Goal: Task Accomplishment & Management: Manage account settings

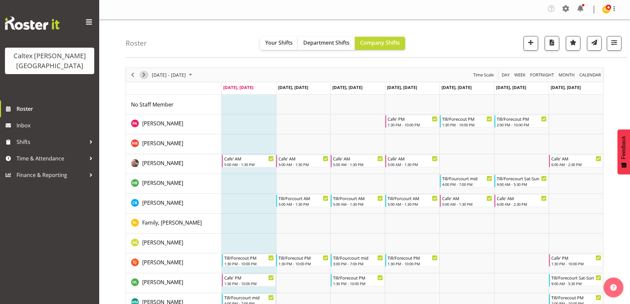
click at [146, 75] on span "Next" at bounding box center [144, 75] width 8 height 8
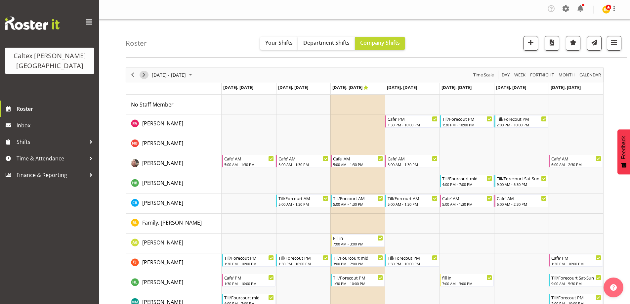
click at [146, 75] on span "Next" at bounding box center [144, 75] width 8 height 8
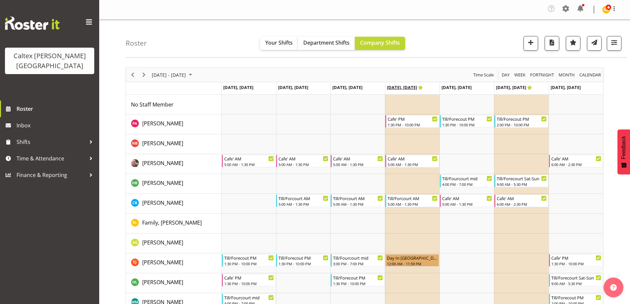
click at [419, 87] on span "[DATE], [DATE]" at bounding box center [405, 87] width 36 height 6
click at [423, 87] on icon "Timeline Week of September 15, 2025" at bounding box center [421, 87] width 5 height 4
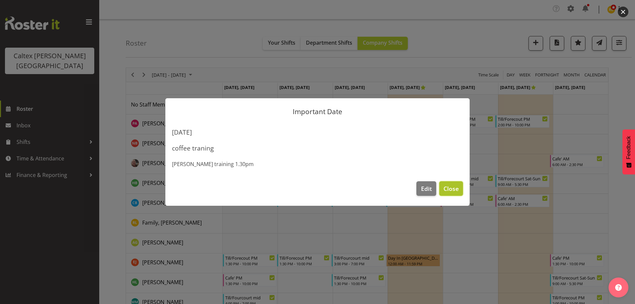
click at [453, 192] on span "Close" at bounding box center [451, 188] width 15 height 9
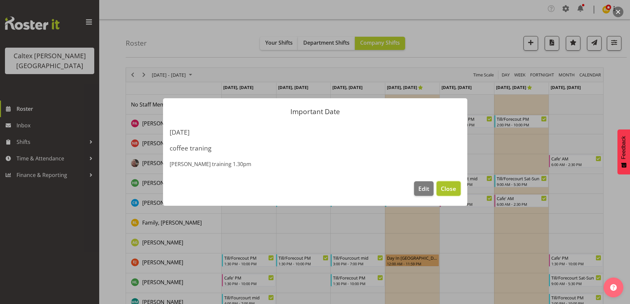
click at [451, 187] on span "Close" at bounding box center [448, 188] width 15 height 9
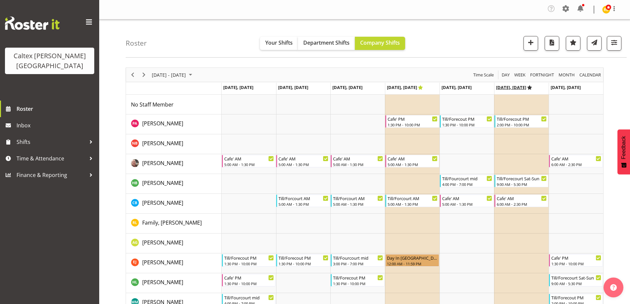
click at [532, 87] on icon "Timeline Week of September 15, 2025" at bounding box center [530, 87] width 5 height 4
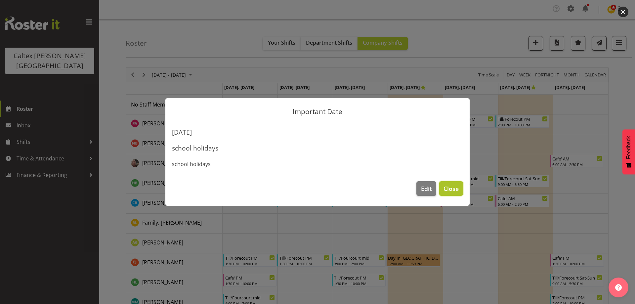
click at [452, 187] on span "Close" at bounding box center [451, 188] width 15 height 9
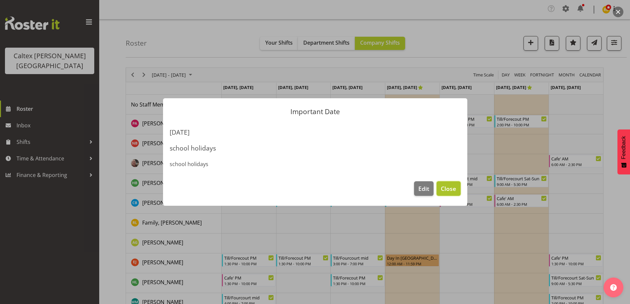
click at [453, 188] on span "Close" at bounding box center [448, 188] width 15 height 9
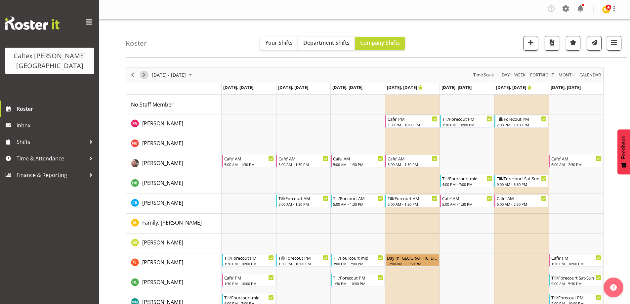
click at [146, 75] on span "Next" at bounding box center [144, 75] width 8 height 8
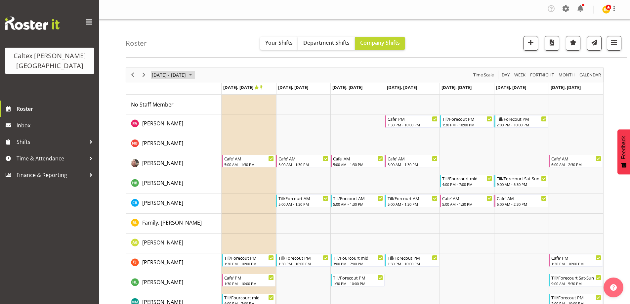
click at [195, 72] on span "September 22 - 28, 2025" at bounding box center [191, 75] width 8 height 8
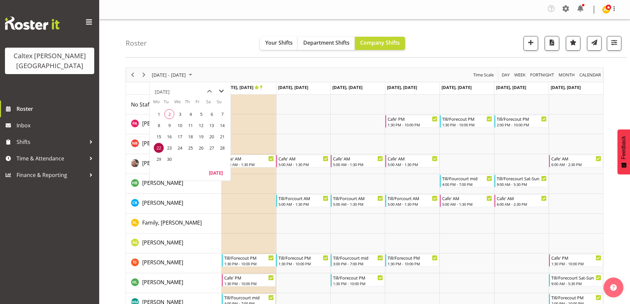
click at [220, 90] on span "next month" at bounding box center [222, 91] width 12 height 12
click at [223, 89] on span "next month" at bounding box center [222, 91] width 12 height 12
click at [168, 135] on span "11" at bounding box center [169, 137] width 10 height 10
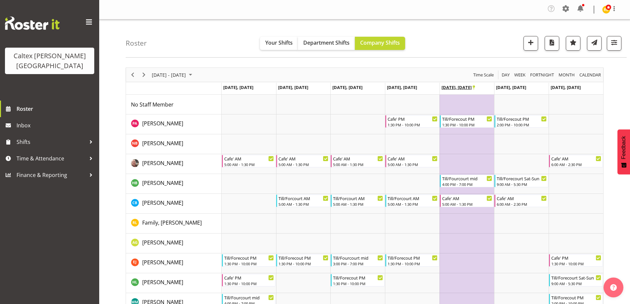
click at [463, 87] on span "[DATE], [DATE]" at bounding box center [458, 87] width 33 height 6
drag, startPoint x: 472, startPoint y: 87, endPoint x: 476, endPoint y: 87, distance: 3.7
click at [475, 87] on span "[DATE], [DATE]" at bounding box center [458, 87] width 33 height 6
click at [474, 87] on icon "Timeline Week of November 11, 2025" at bounding box center [474, 87] width 2 height 4
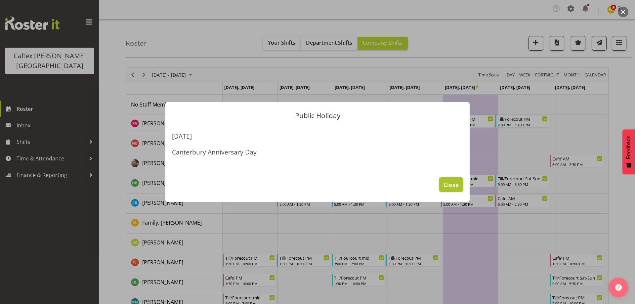
drag, startPoint x: 456, startPoint y: 177, endPoint x: 457, endPoint y: 187, distance: 9.6
click at [457, 186] on button "Close" at bounding box center [451, 184] width 24 height 15
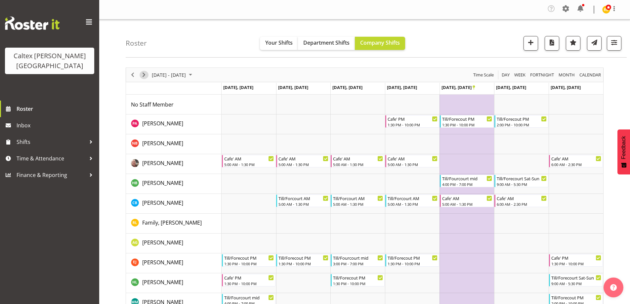
click at [143, 72] on span "Next" at bounding box center [144, 75] width 8 height 8
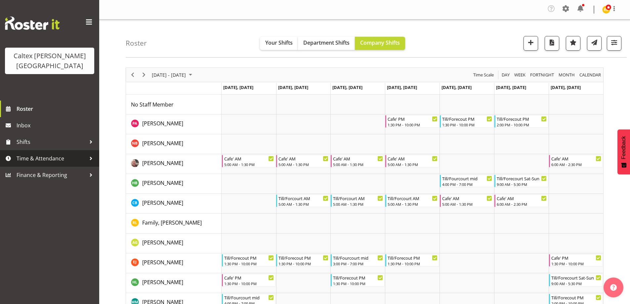
click at [64, 154] on span "Time & Attendance" at bounding box center [51, 159] width 69 height 10
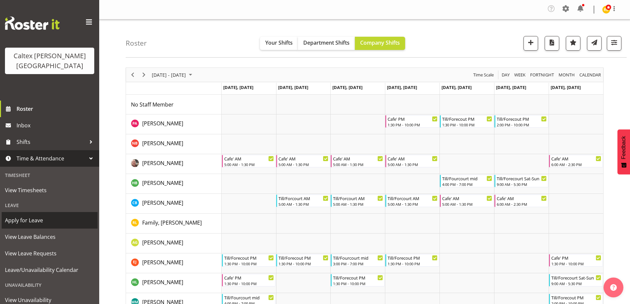
drag, startPoint x: 22, startPoint y: 208, endPoint x: 127, endPoint y: 150, distance: 120.0
click at [22, 215] on span "Apply for Leave" at bounding box center [49, 220] width 89 height 10
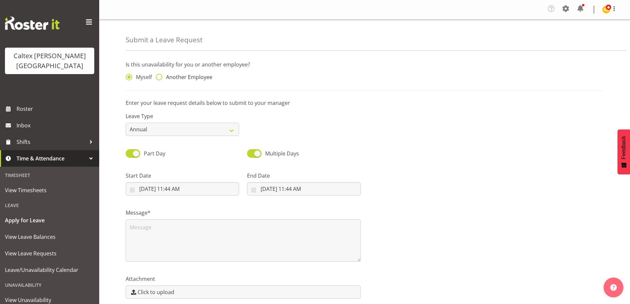
click at [160, 78] on span at bounding box center [159, 77] width 7 height 7
click at [160, 78] on input "Another Employee" at bounding box center [158, 77] width 4 height 4
radio input "true"
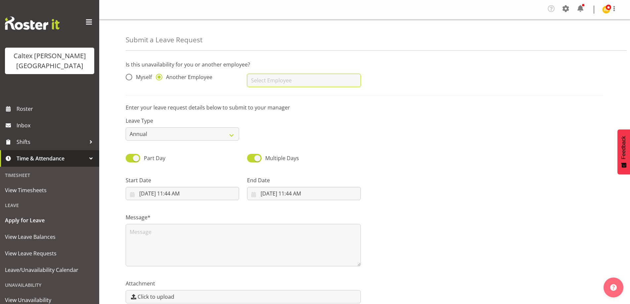
click at [275, 80] on input "text" at bounding box center [303, 80] width 113 height 13
click at [293, 98] on span "[PERSON_NAME]" at bounding box center [272, 96] width 41 height 7
type input "[PERSON_NAME]"
click at [137, 159] on span at bounding box center [133, 158] width 15 height 8
click at [130, 159] on input "Part Day" at bounding box center [128, 158] width 4 height 4
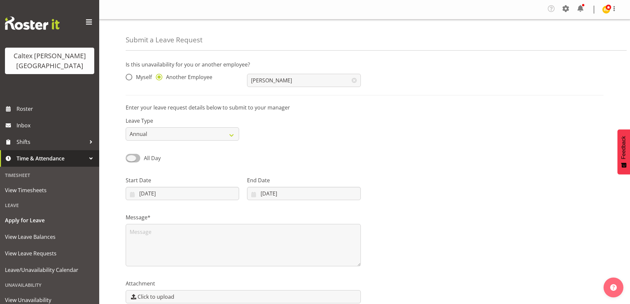
click at [138, 159] on span at bounding box center [133, 158] width 15 height 8
click at [130, 159] on input "All Day" at bounding box center [128, 158] width 4 height 4
checkbox input "true"
click at [256, 157] on span at bounding box center [254, 158] width 15 height 8
click at [251, 157] on input "Single Day" at bounding box center [249, 158] width 4 height 4
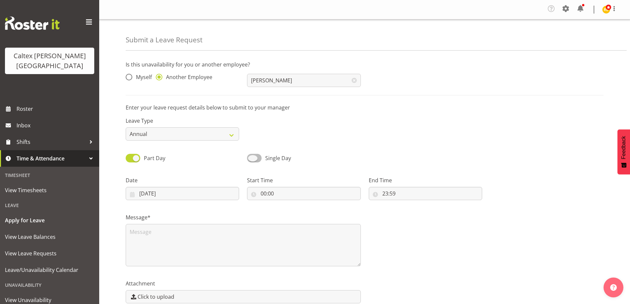
checkbox input "true"
select select "8"
select select "2025"
select select "11"
select select "44"
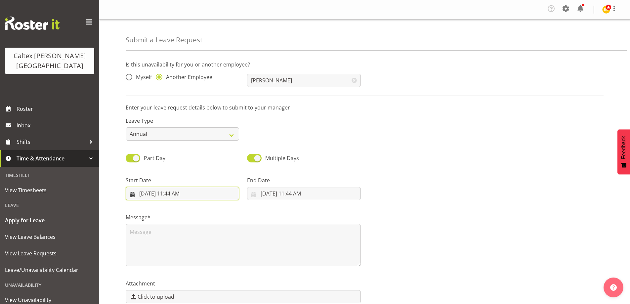
click at [190, 195] on input "9/2/2025, 11:44 AM" at bounding box center [182, 193] width 113 height 13
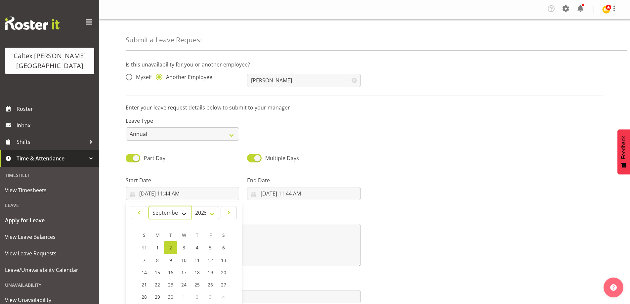
click at [185, 212] on select "January February March April May June July August September October November De…" at bounding box center [170, 212] width 43 height 13
select select "10"
click at [149, 206] on select "January February March April May June July August September October November De…" at bounding box center [170, 212] width 43 height 13
click at [171, 273] on span "11" at bounding box center [170, 272] width 5 height 6
type input "11/11/2025, 11:44 AM"
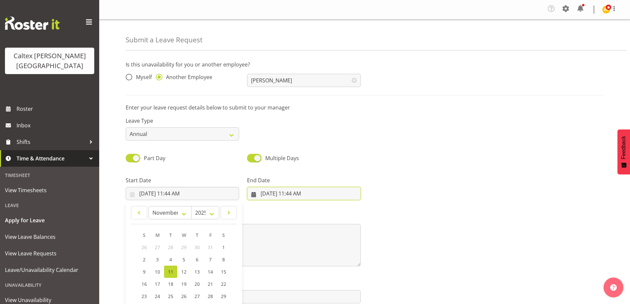
click at [287, 193] on input "9/2/2025, 11:44 AM" at bounding box center [303, 193] width 113 height 13
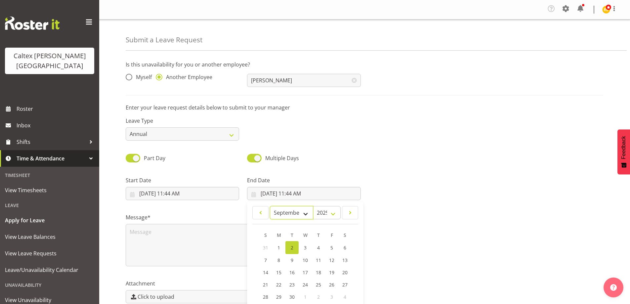
click at [305, 214] on select "January February March April May June July August September October November De…" at bounding box center [291, 212] width 43 height 13
select select "10"
click at [270, 206] on select "January February March April May June July August September October November De…" at bounding box center [291, 212] width 43 height 13
click at [136, 158] on span at bounding box center [133, 158] width 15 height 8
click at [130, 158] on input "Part Day" at bounding box center [128, 158] width 4 height 4
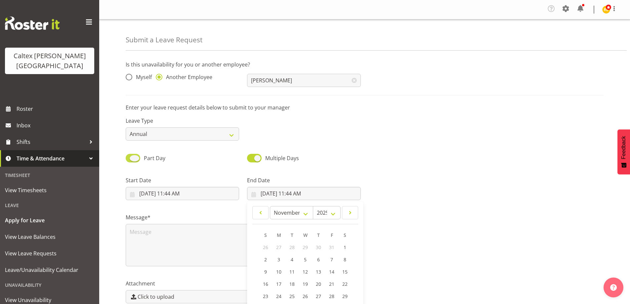
checkbox input "false"
select select "8"
select select "2025"
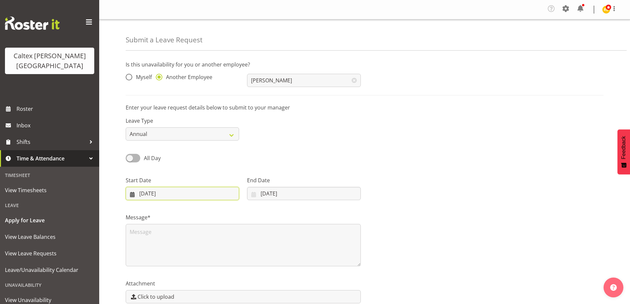
click at [172, 193] on input "[DATE]" at bounding box center [182, 193] width 113 height 13
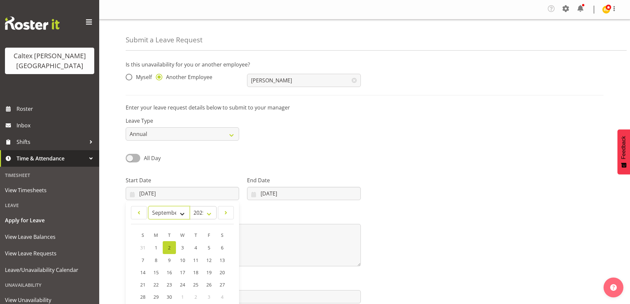
click at [183, 212] on select "January February March April May June July August September October November De…" at bounding box center [169, 212] width 42 height 13
select select "10"
click at [148, 206] on select "January February March April May June July August September October November De…" at bounding box center [169, 212] width 42 height 13
click at [170, 273] on span "11" at bounding box center [169, 272] width 5 height 6
type input "11/11/2025"
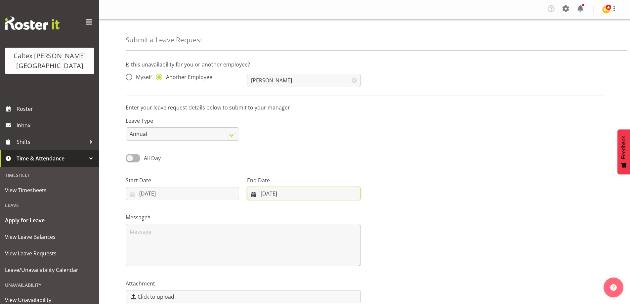
click at [274, 196] on input "[DATE]" at bounding box center [303, 193] width 113 height 13
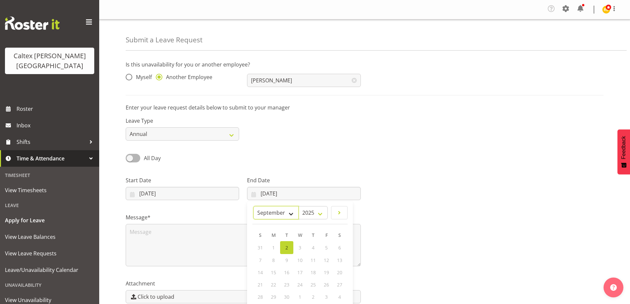
click at [289, 214] on select "January February March April May June July August September October November De…" at bounding box center [275, 212] width 45 height 13
select select "10"
click at [253, 206] on select "January February March April May June July August September October November De…" at bounding box center [275, 212] width 45 height 13
click at [285, 297] on link "25" at bounding box center [286, 296] width 13 height 12
type input "25/11/2025"
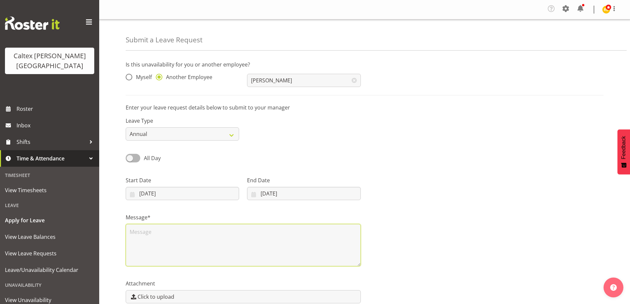
click at [160, 230] on textarea at bounding box center [243, 245] width 235 height 42
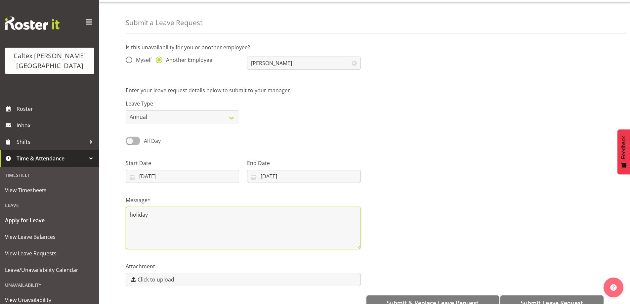
scroll to position [33, 0]
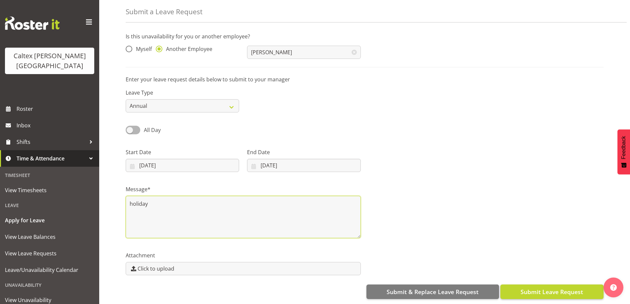
type textarea "holiday"
click at [546, 289] on span "Submit Leave Request" at bounding box center [552, 292] width 63 height 9
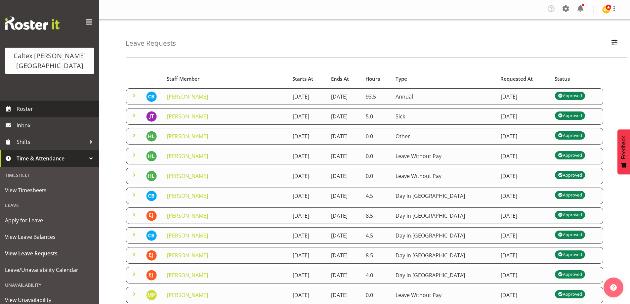
click at [26, 104] on span "Roster" at bounding box center [56, 109] width 79 height 10
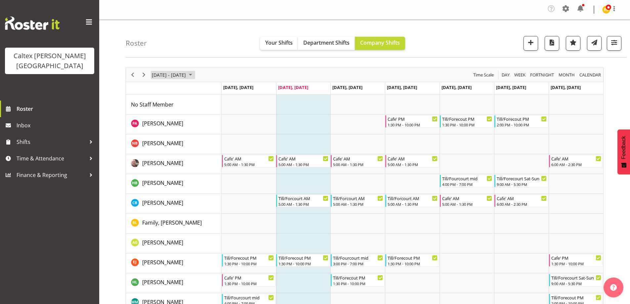
click at [195, 74] on span "September 01 - 07, 2025" at bounding box center [191, 75] width 8 height 8
click at [220, 91] on span "next month" at bounding box center [222, 91] width 12 height 12
click at [169, 134] on span "11" at bounding box center [169, 137] width 10 height 10
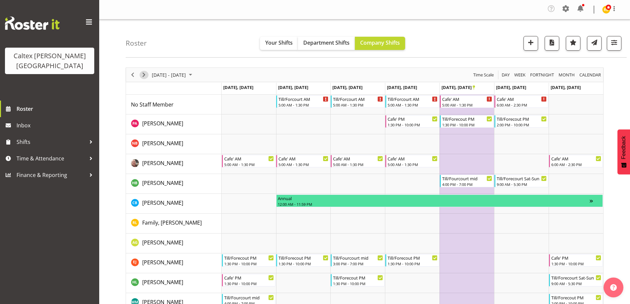
click at [145, 74] on span "Next" at bounding box center [144, 75] width 8 height 8
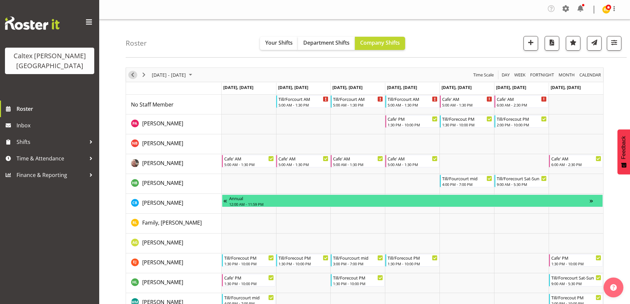
click at [133, 73] on span "Previous" at bounding box center [133, 75] width 8 height 8
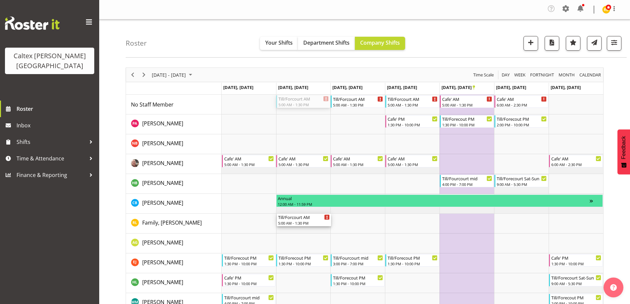
drag, startPoint x: 291, startPoint y: 102, endPoint x: 294, endPoint y: 228, distance: 126.1
click at [295, 229] on div "Till/Forcourt AM 5:00 AM - 1:30 PM Till/Forcourt AM 5:00 AM - 1:30 PM Till/Forc…" at bounding box center [413, 244] width 382 height 298
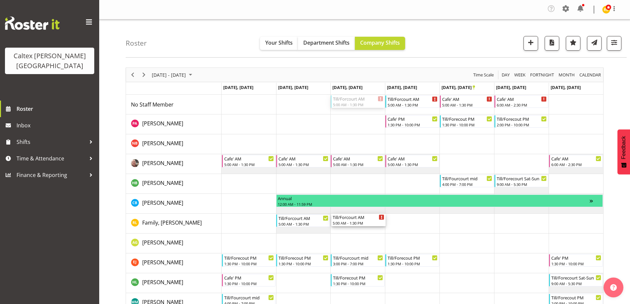
drag, startPoint x: 353, startPoint y: 99, endPoint x: 356, endPoint y: 210, distance: 111.2
drag, startPoint x: 408, startPoint y: 102, endPoint x: 412, endPoint y: 220, distance: 118.2
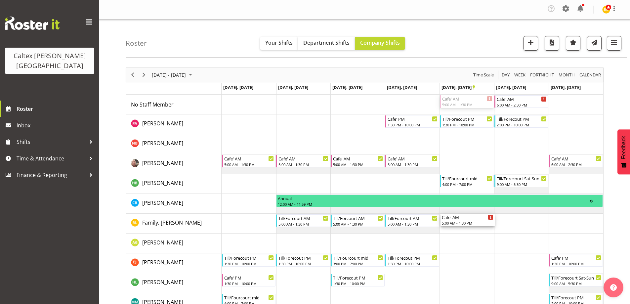
drag, startPoint x: 465, startPoint y: 101, endPoint x: 461, endPoint y: 224, distance: 123.1
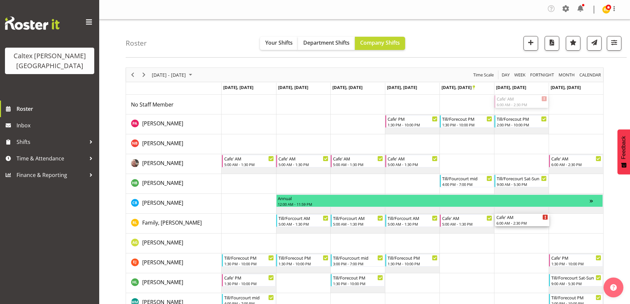
drag, startPoint x: 513, startPoint y: 99, endPoint x: 518, endPoint y: 225, distance: 126.2
click at [519, 227] on div "Cafe' AM 6:00 AM - 2:30 PM Cafe' PM 1:30 PM - 10:00 PM Till/Forecout PM 1:30 PM…" at bounding box center [413, 244] width 382 height 298
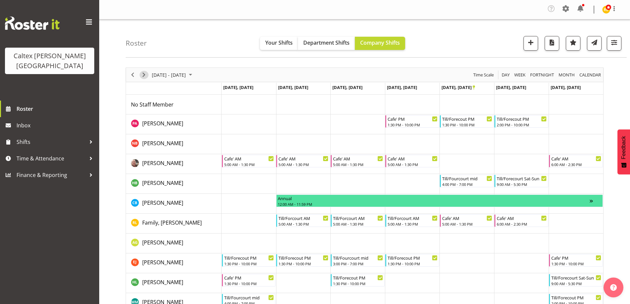
click at [144, 74] on span "Next" at bounding box center [144, 75] width 8 height 8
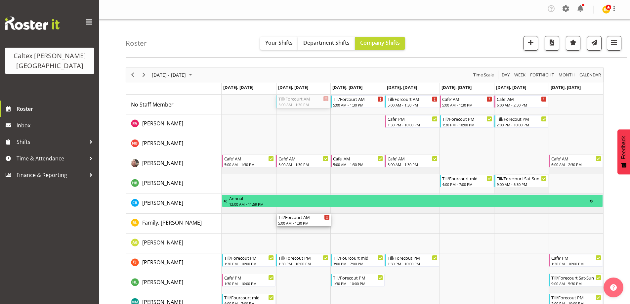
drag, startPoint x: 296, startPoint y: 100, endPoint x: 306, endPoint y: 219, distance: 119.8
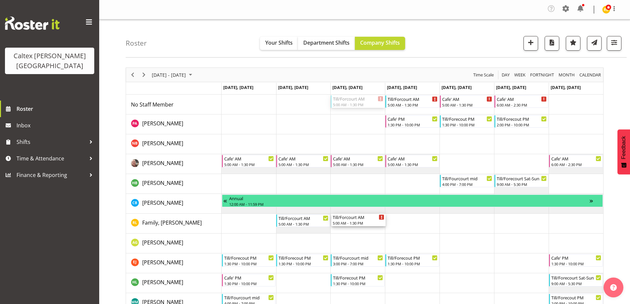
drag, startPoint x: 356, startPoint y: 101, endPoint x: 357, endPoint y: 212, distance: 110.5
drag, startPoint x: 409, startPoint y: 100, endPoint x: 403, endPoint y: 212, distance: 112.3
click at [407, 228] on div "Till/Forcourt AM 5:00 AM - 1:30 PM Cafe' AM 5:00 AM - 1:30 PM Cafe' AM 6:00 AM …" at bounding box center [413, 244] width 382 height 298
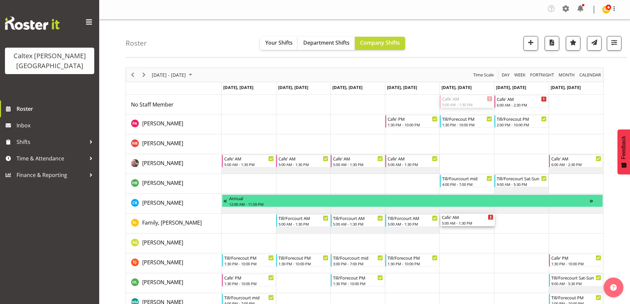
drag, startPoint x: 458, startPoint y: 100, endPoint x: 455, endPoint y: 224, distance: 124.4
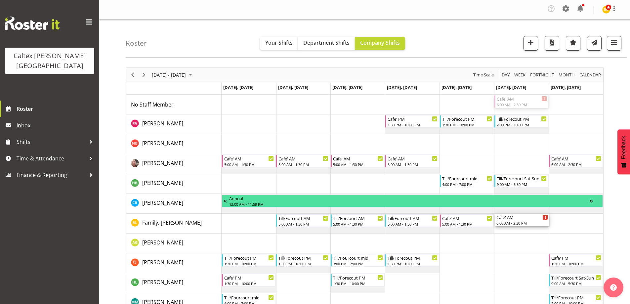
drag, startPoint x: 510, startPoint y: 100, endPoint x: 519, endPoint y: 220, distance: 119.7
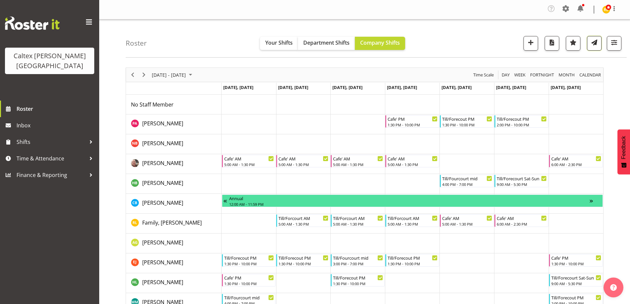
click at [598, 47] on span "button" at bounding box center [594, 42] width 9 height 9
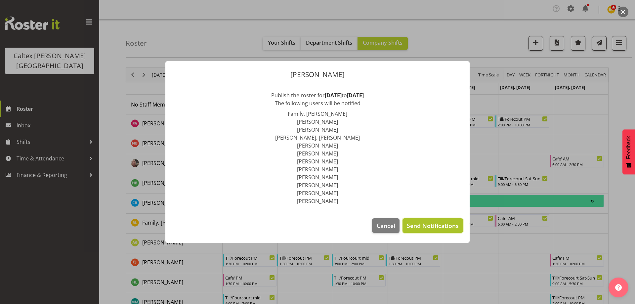
click at [424, 221] on span "Send Notifications" at bounding box center [433, 225] width 52 height 9
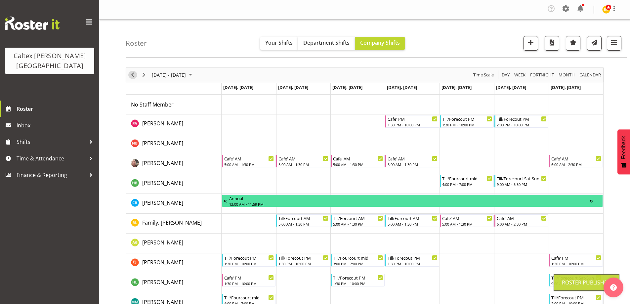
drag, startPoint x: 134, startPoint y: 73, endPoint x: 238, endPoint y: 88, distance: 104.9
click at [133, 73] on span "Previous" at bounding box center [133, 75] width 8 height 8
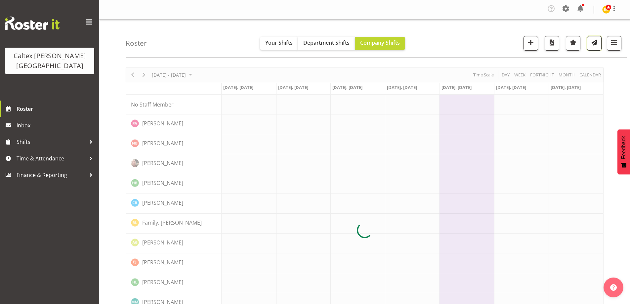
click at [595, 42] on span "button" at bounding box center [594, 42] width 9 height 9
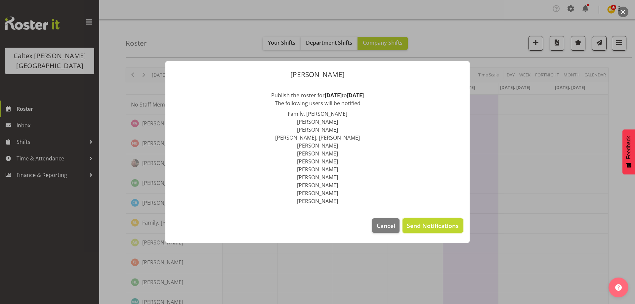
click at [442, 226] on span "Send Notifications" at bounding box center [433, 225] width 52 height 9
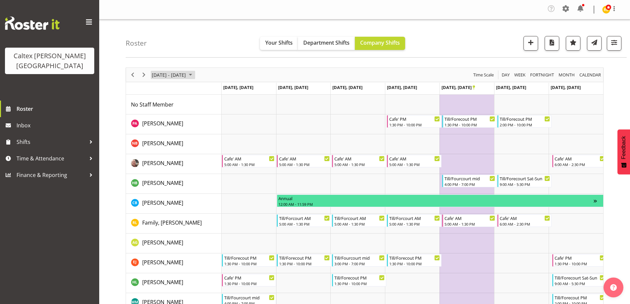
click at [195, 75] on span "November 10 - 16, 2025" at bounding box center [191, 75] width 8 height 8
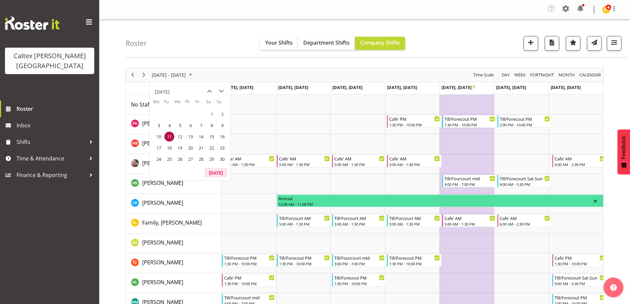
click at [221, 173] on button "[DATE]" at bounding box center [216, 172] width 22 height 9
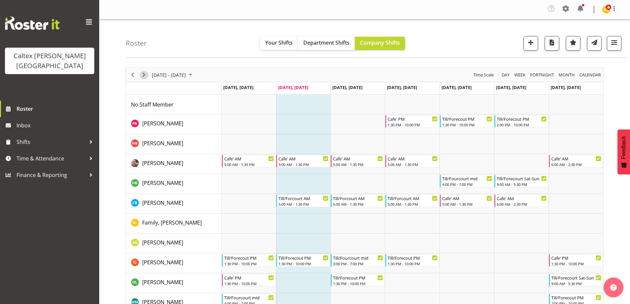
click at [142, 72] on span "Next" at bounding box center [144, 75] width 8 height 8
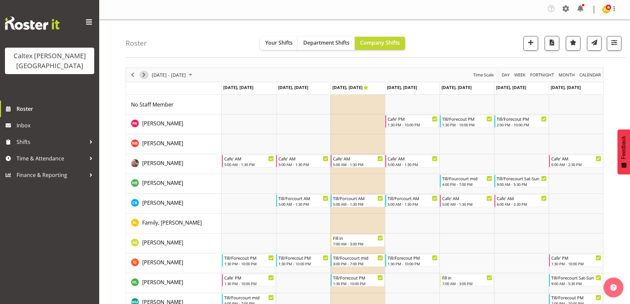
click at [143, 76] on span "Next" at bounding box center [144, 75] width 8 height 8
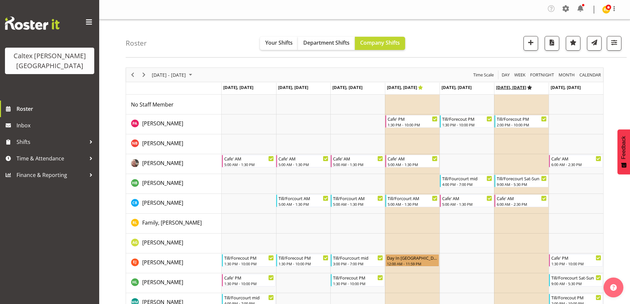
click at [532, 88] on icon "Timeline Week of September 16, 2025" at bounding box center [530, 87] width 5 height 4
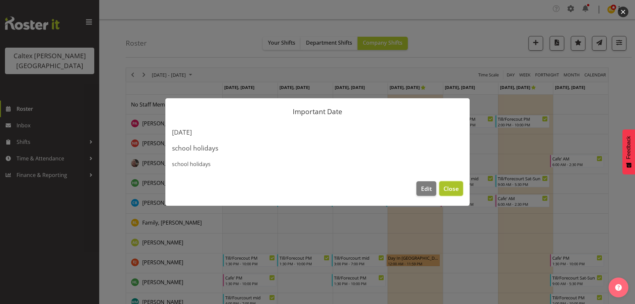
click at [454, 188] on span "Close" at bounding box center [451, 188] width 15 height 9
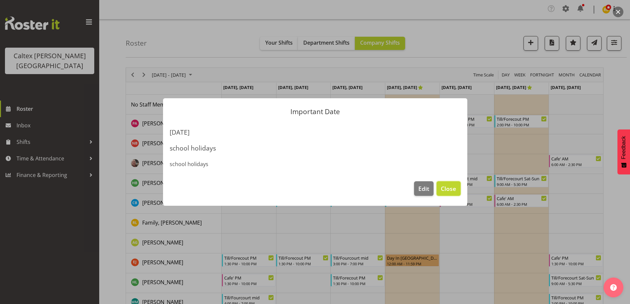
drag, startPoint x: 453, startPoint y: 194, endPoint x: 435, endPoint y: 176, distance: 25.5
click at [453, 192] on button "Close" at bounding box center [449, 188] width 24 height 15
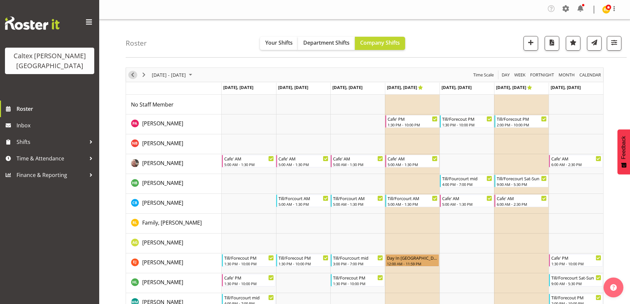
click at [130, 73] on span "Previous" at bounding box center [133, 75] width 8 height 8
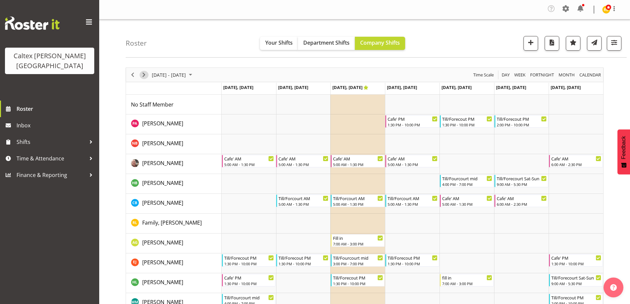
click at [146, 72] on span "Next" at bounding box center [144, 75] width 8 height 8
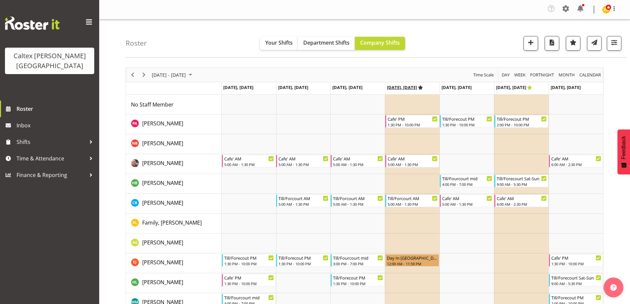
click at [423, 87] on icon "Timeline Week of September 16, 2025" at bounding box center [421, 87] width 5 height 4
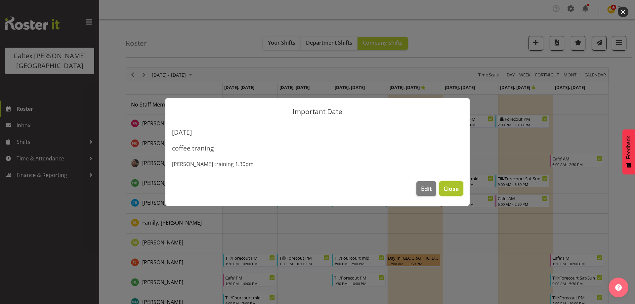
click at [456, 188] on span "Close" at bounding box center [451, 188] width 15 height 9
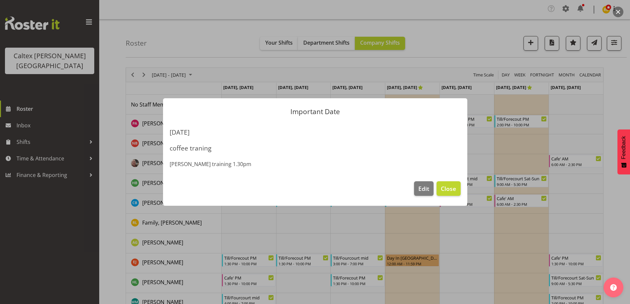
click at [535, 88] on div at bounding box center [315, 152] width 630 height 304
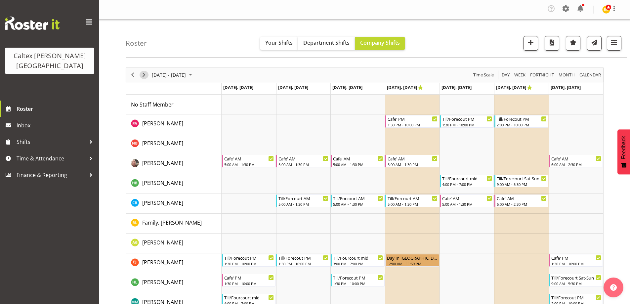
click at [147, 74] on span "Next" at bounding box center [144, 75] width 8 height 8
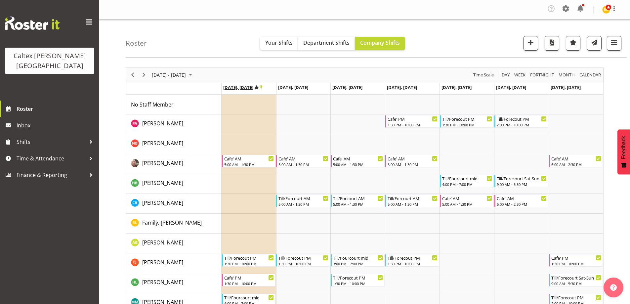
click at [259, 88] on icon "Timeline Week of September 23, 2025" at bounding box center [256, 87] width 5 height 4
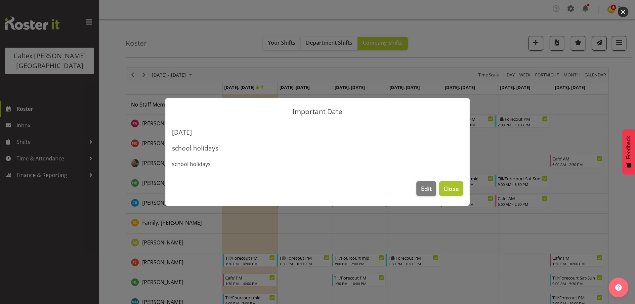
click at [461, 184] on button "Close" at bounding box center [451, 188] width 24 height 15
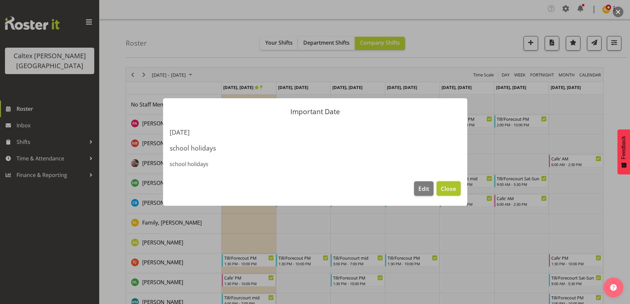
click at [456, 188] on span "Close" at bounding box center [448, 188] width 15 height 9
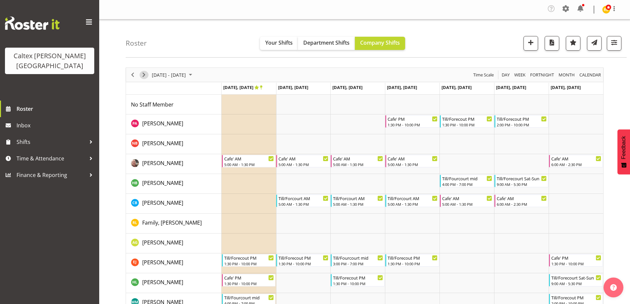
click at [145, 76] on span "Next" at bounding box center [144, 75] width 8 height 8
click at [259, 88] on icon "Timeline Week of September 30, 2025" at bounding box center [256, 87] width 5 height 4
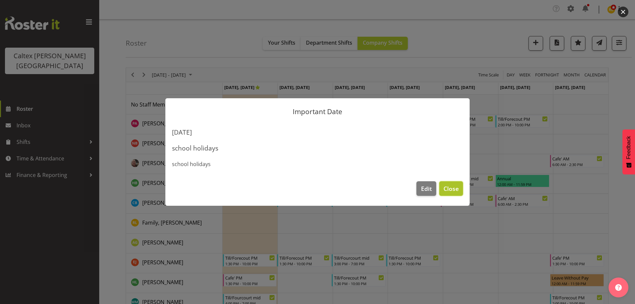
click at [459, 188] on button "Close" at bounding box center [451, 188] width 24 height 15
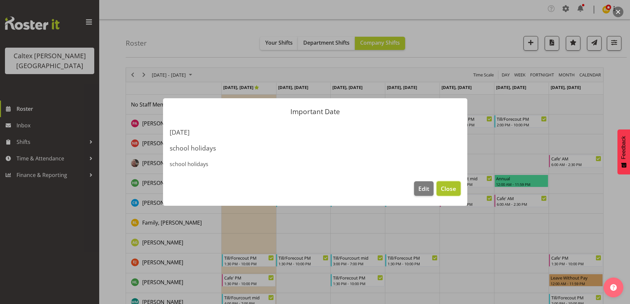
click at [453, 191] on span "Close" at bounding box center [448, 188] width 15 height 9
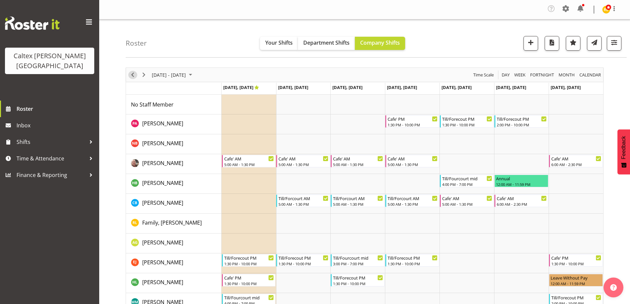
click at [132, 76] on span "Previous" at bounding box center [133, 75] width 8 height 8
click at [135, 76] on span "Previous" at bounding box center [133, 75] width 8 height 8
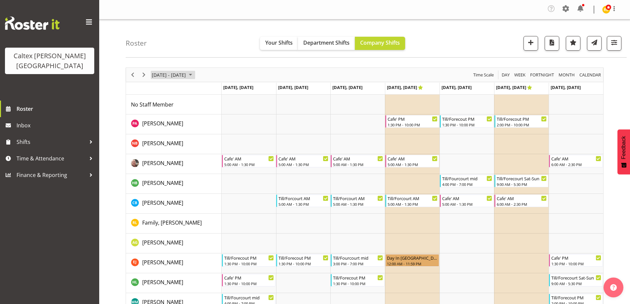
click at [195, 75] on span "September 15 - 21, 2025" at bounding box center [191, 75] width 8 height 8
click at [219, 89] on span "next month" at bounding box center [222, 91] width 12 height 12
click at [192, 127] on span "9" at bounding box center [191, 125] width 10 height 10
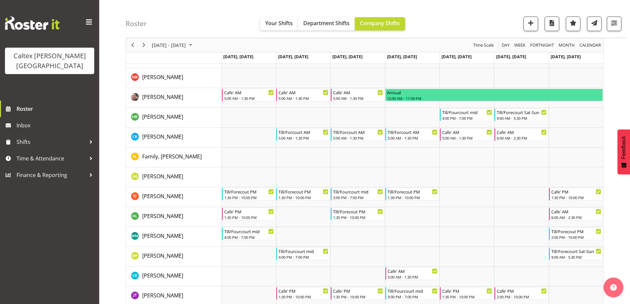
scroll to position [94, 0]
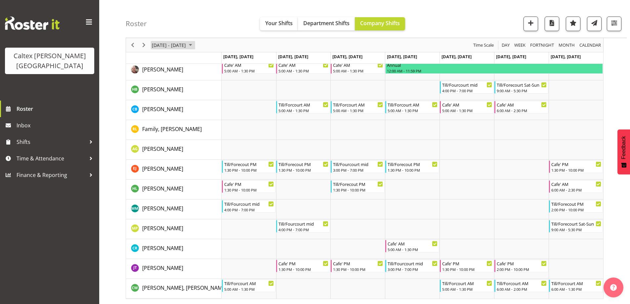
click at [195, 46] on span "October 06 - 12, 2025" at bounding box center [191, 45] width 8 height 8
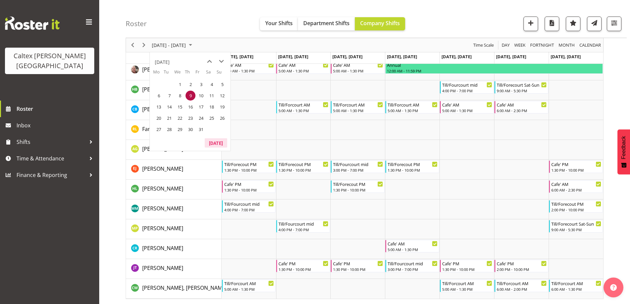
click at [218, 142] on button "[DATE]" at bounding box center [216, 142] width 22 height 9
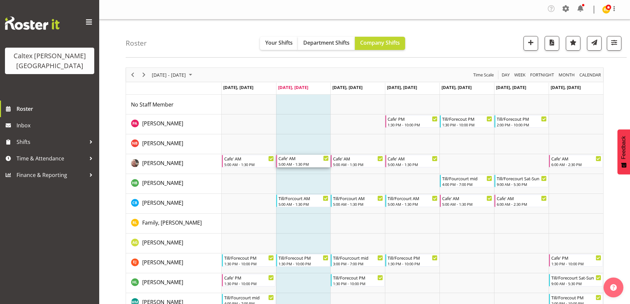
click at [314, 163] on div "5:00 AM - 1:30 PM" at bounding box center [304, 163] width 50 height 5
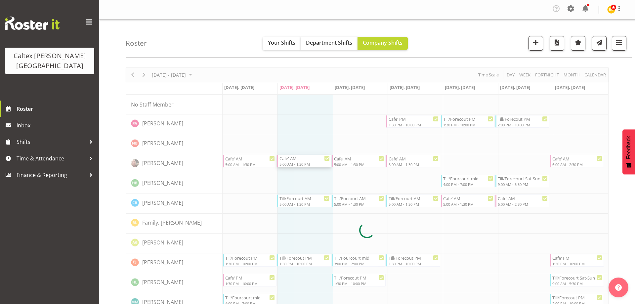
select select "8"
select select "2025"
select select "5"
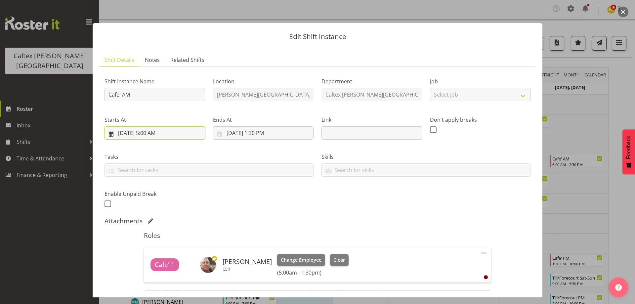
click at [151, 135] on input "[DATE] 5:00 AM" at bounding box center [155, 132] width 101 height 13
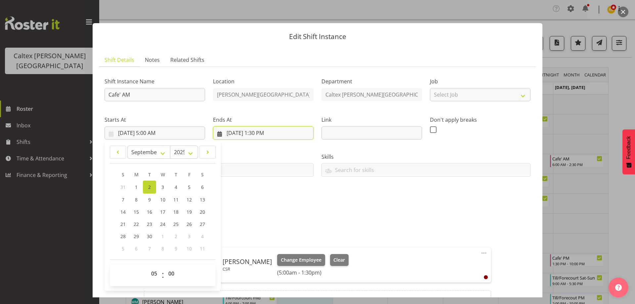
click at [257, 135] on input "[DATE] 1:30 PM" at bounding box center [263, 132] width 101 height 13
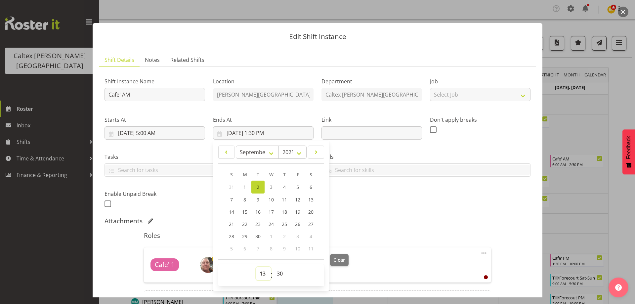
click at [264, 275] on select "00 01 02 03 04 05 06 07 08 09 10 11 12 13 14 15 16 17 18 19 20 21 22 23" at bounding box center [263, 273] width 15 height 13
select select "15"
click at [256, 267] on select "00 01 02 03 04 05 06 07 08 09 10 11 12 13 14 15 16 17 18 19 20 21 22 23" at bounding box center [263, 273] width 15 height 13
type input "[DATE] 3:30 PM"
drag, startPoint x: 276, startPoint y: 274, endPoint x: 279, endPoint y: 268, distance: 7.1
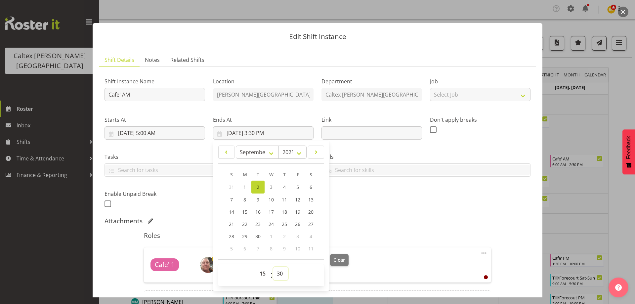
click at [277, 273] on select "00 01 02 03 04 05 06 07 08 09 10 11 12 13 14 15 16 17 18 19 20 21 22 23 24 25 2…" at bounding box center [280, 273] width 15 height 13
click at [283, 275] on select "00 01 02 03 04 05 06 07 08 09 10 11 12 13 14 15 16 17 18 19 20 21 22 23 24 25 2…" at bounding box center [280, 273] width 15 height 13
select select "0"
click at [273, 267] on select "00 01 02 03 04 05 06 07 08 09 10 11 12 13 14 15 16 17 18 19 20 21 22 23 24 25 2…" at bounding box center [280, 273] width 15 height 13
type input "[DATE] 3:00 PM"
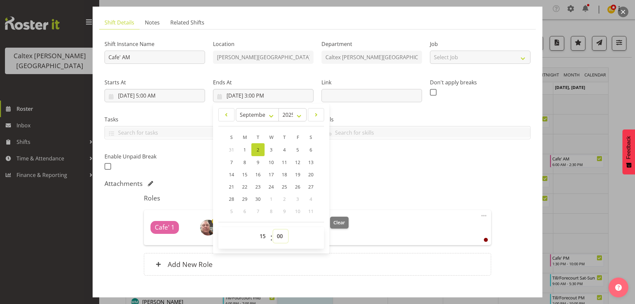
scroll to position [74, 0]
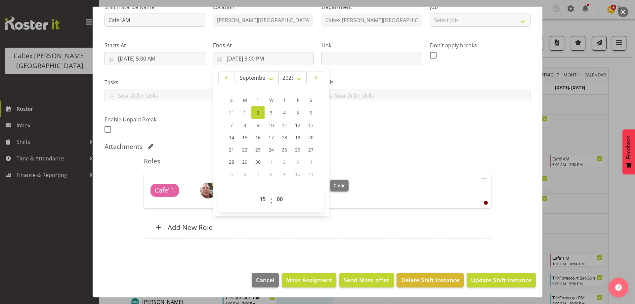
click at [361, 138] on div "Shift Instance Name Cafe' AM Location [PERSON_NAME][GEOGRAPHIC_DATA] Department…" at bounding box center [318, 66] width 434 height 145
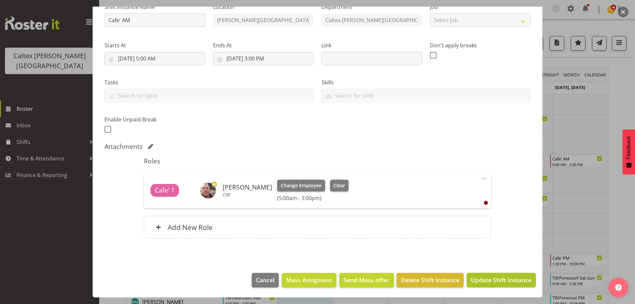
click at [485, 284] on span "Update Shift Instance" at bounding box center [501, 280] width 61 height 9
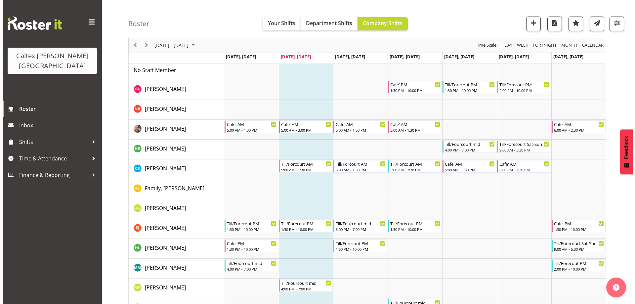
scroll to position [66, 0]
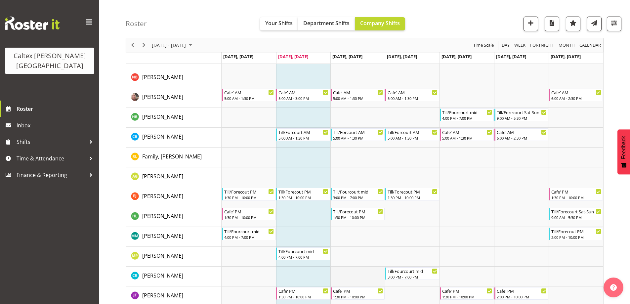
click at [355, 276] on td "Timeline Week of September 2, 2025" at bounding box center [358, 277] width 55 height 20
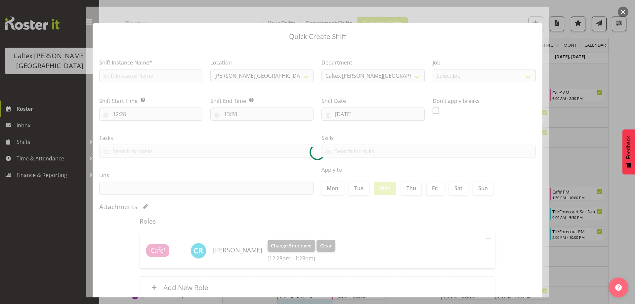
type input "[DATE]"
checkbox input "true"
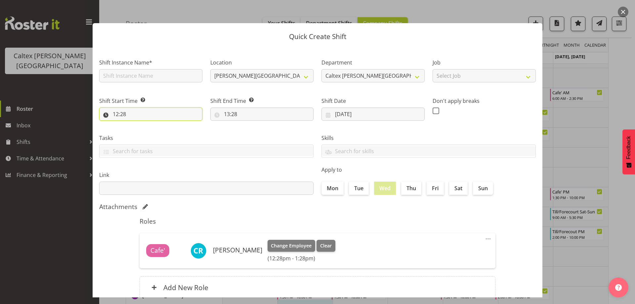
click at [153, 112] on input "12:28" at bounding box center [150, 114] width 103 height 13
click at [143, 133] on select "00 01 02 03 04 05 06 07 08 09 10 11 12 13 14 15 16 17 18 19 20 21 22 23" at bounding box center [144, 131] width 15 height 13
select select "7"
click at [137, 125] on select "00 01 02 03 04 05 06 07 08 09 10 11 12 13 14 15 16 17 18 19 20 21 22 23" at bounding box center [144, 131] width 15 height 13
type input "07:28"
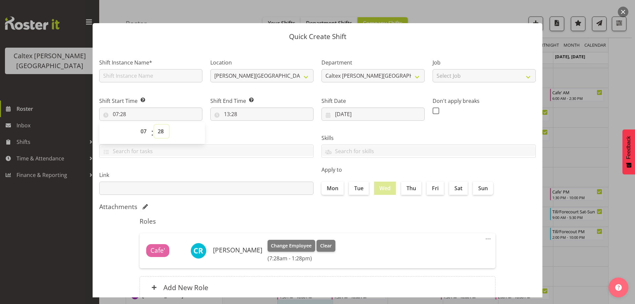
click at [165, 135] on select "00 01 02 03 04 05 06 07 08 09 10 11 12 13 14 15 16 17 18 19 20 21 22 23 24 25 2…" at bounding box center [161, 131] width 15 height 13
select select "0"
click at [154, 125] on select "00 01 02 03 04 05 06 07 08 09 10 11 12 13 14 15 16 17 18 19 20 21 22 23 24 25 2…" at bounding box center [161, 131] width 15 height 13
type input "07:00"
click at [238, 115] on input "13:28" at bounding box center [261, 114] width 103 height 13
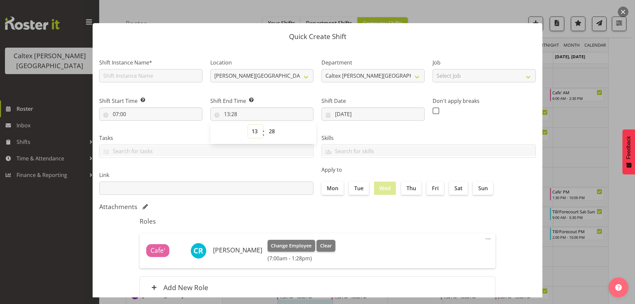
click at [256, 132] on select "00 01 02 03 04 05 06 07 08 09 10 11 12 13 14 15 16 17 18 19 20 21 22 23" at bounding box center [255, 131] width 15 height 13
click at [269, 131] on select "00 01 02 03 04 05 06 07 08 09 10 11 12 13 14 15 16 17 18 19 20 21 22 23 24 25 2…" at bounding box center [272, 131] width 15 height 13
select select "0"
click at [265, 125] on select "00 01 02 03 04 05 06 07 08 09 10 11 12 13 14 15 16 17 18 19 20 21 22 23 24 25 2…" at bounding box center [272, 131] width 15 height 13
type input "13:00"
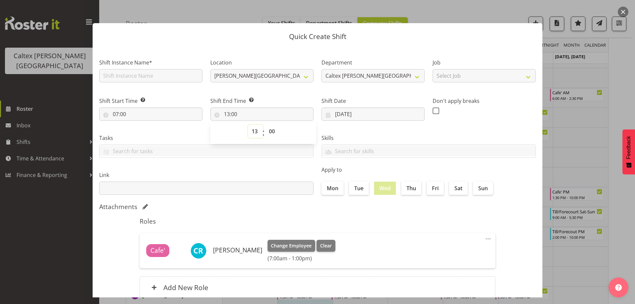
click at [256, 135] on select "00 01 02 03 04 05 06 07 08 09 10 11 12 13 14 15 16 17 18 19 20 21 22 23" at bounding box center [255, 131] width 15 height 13
select select "15"
click at [248, 125] on select "00 01 02 03 04 05 06 07 08 09 10 11 12 13 14 15 16 17 18 19 20 21 22 23" at bounding box center [255, 131] width 15 height 13
type input "15:00"
click at [381, 218] on h5 "Roles" at bounding box center [318, 221] width 356 height 8
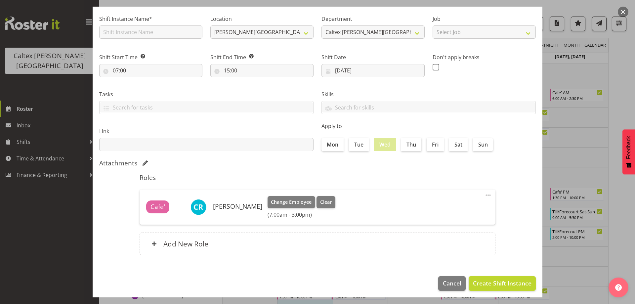
scroll to position [47, 0]
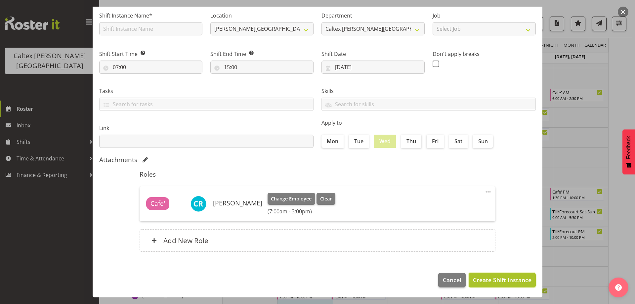
drag, startPoint x: 498, startPoint y: 284, endPoint x: 498, endPoint y: 279, distance: 4.6
click at [498, 283] on span "Create Shift Instance" at bounding box center [502, 280] width 59 height 9
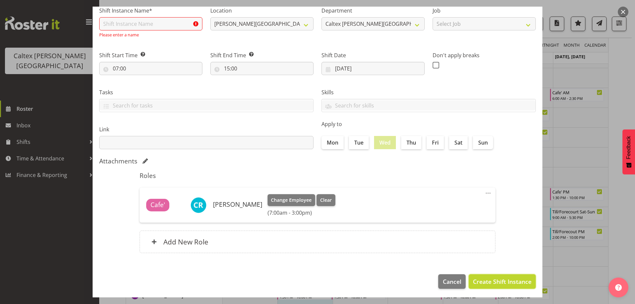
scroll to position [53, 0]
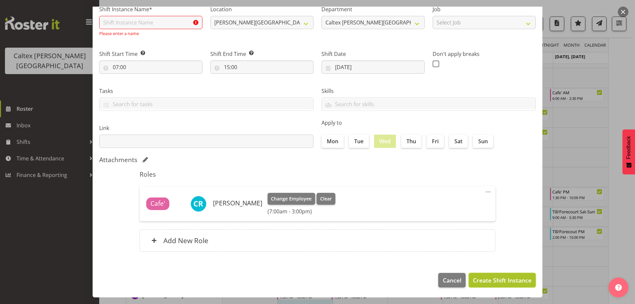
drag, startPoint x: 496, startPoint y: 281, endPoint x: 495, endPoint y: 277, distance: 4.5
click at [496, 281] on span "Create Shift Instance" at bounding box center [502, 280] width 59 height 9
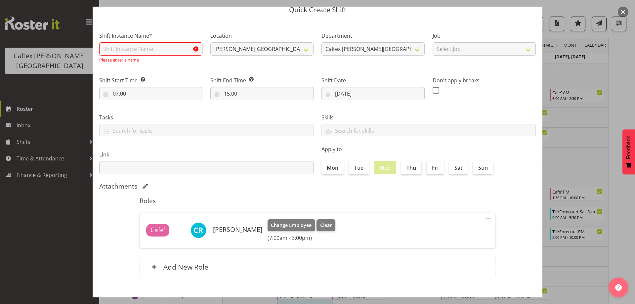
scroll to position [0, 0]
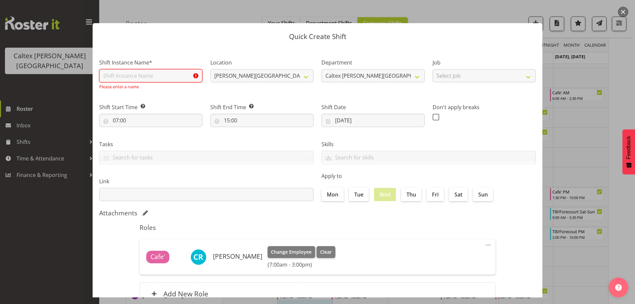
click at [179, 73] on input "text" at bounding box center [150, 75] width 103 height 13
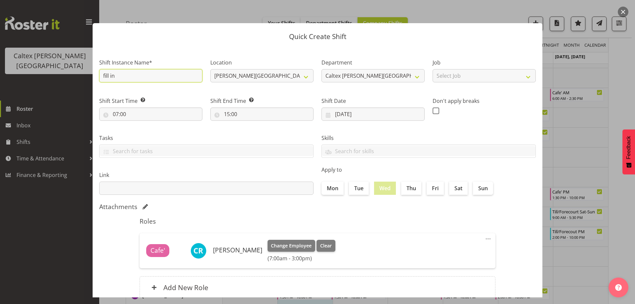
type input "fill in"
click at [515, 209] on div "Attachments" at bounding box center [317, 207] width 437 height 8
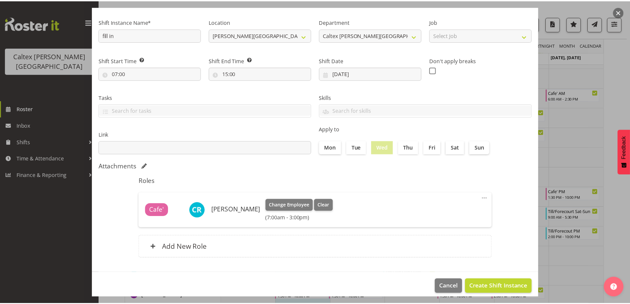
scroll to position [47, 0]
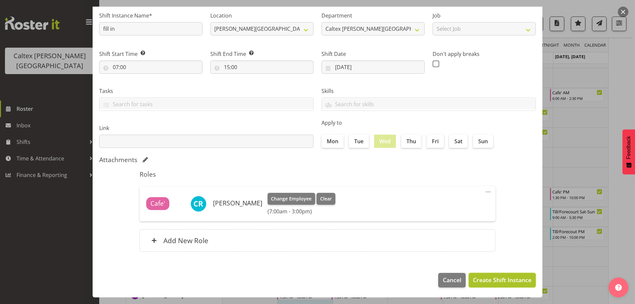
click at [506, 284] on span "Create Shift Instance" at bounding box center [502, 280] width 59 height 9
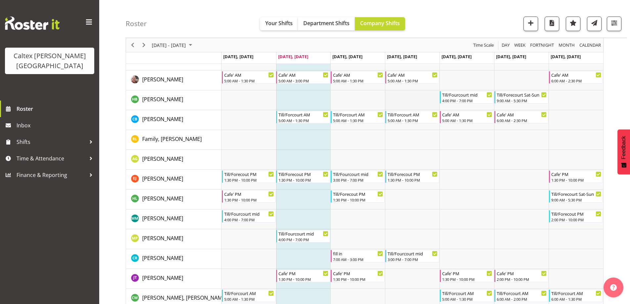
scroll to position [94, 0]
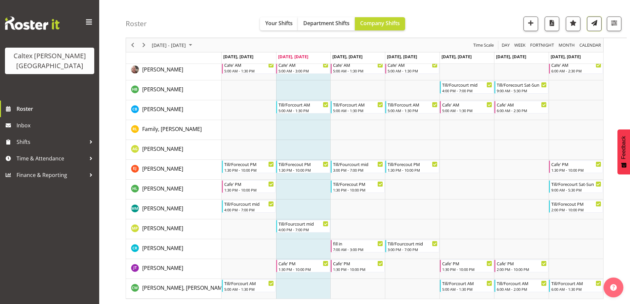
click at [594, 22] on span "button" at bounding box center [594, 23] width 9 height 9
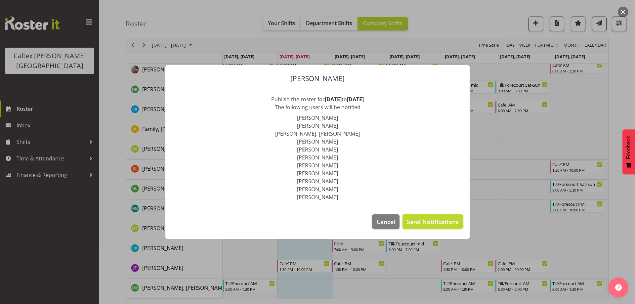
drag, startPoint x: 443, startPoint y: 220, endPoint x: 439, endPoint y: 214, distance: 7.2
click at [443, 219] on span "Send Notifications" at bounding box center [433, 221] width 52 height 9
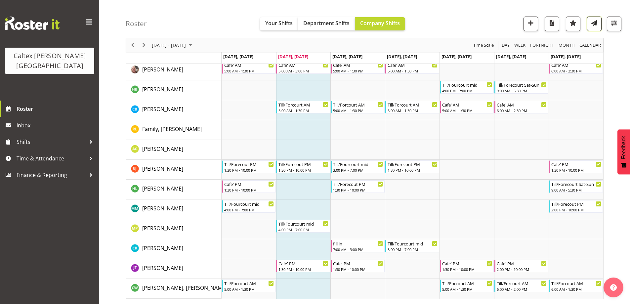
click at [590, 23] on button "button" at bounding box center [594, 24] width 15 height 15
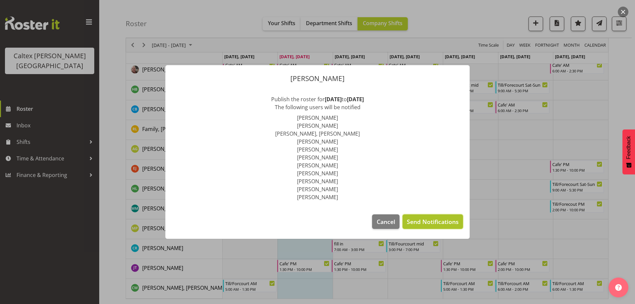
drag, startPoint x: 437, startPoint y: 221, endPoint x: 480, endPoint y: 94, distance: 134.4
click at [438, 221] on span "Send Notifications" at bounding box center [433, 221] width 52 height 9
